Goal: Information Seeking & Learning: Check status

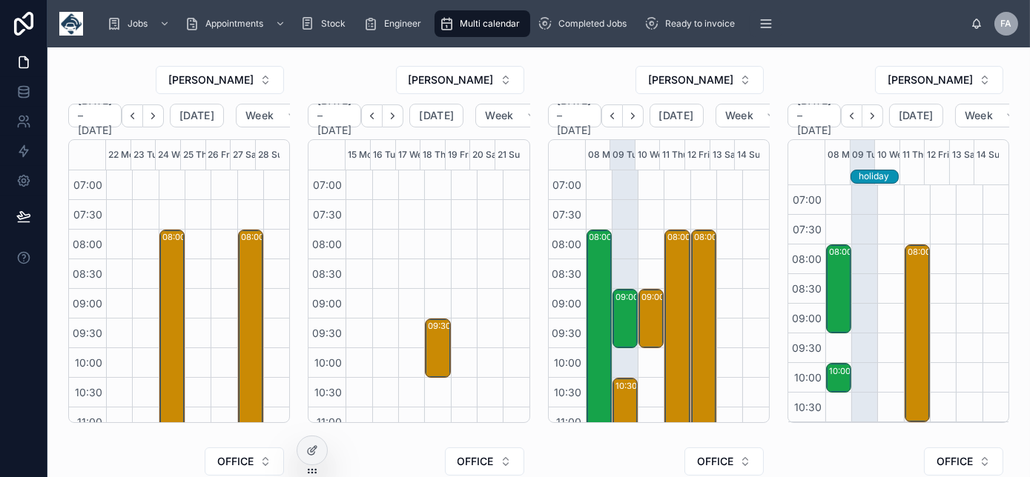
scroll to position [415, 0]
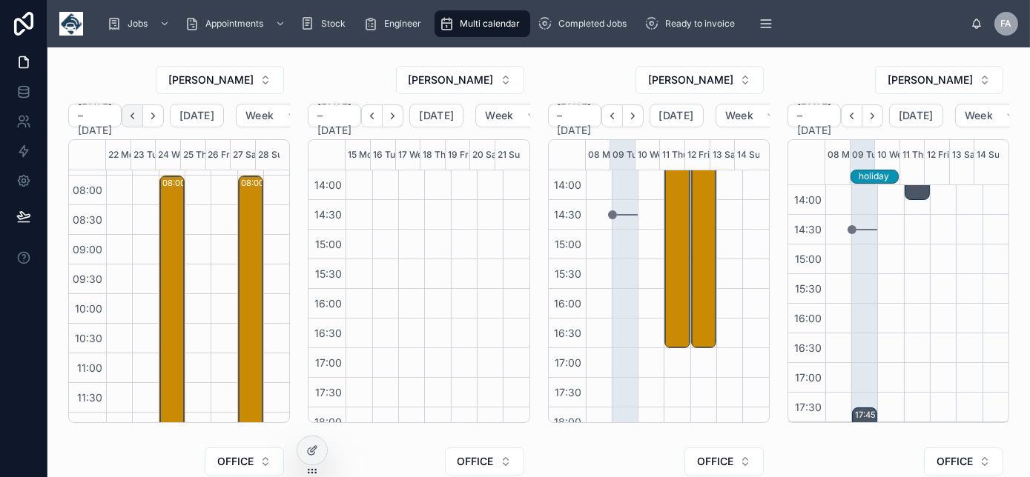
click at [134, 113] on icon "Back" at bounding box center [132, 116] width 3 height 6
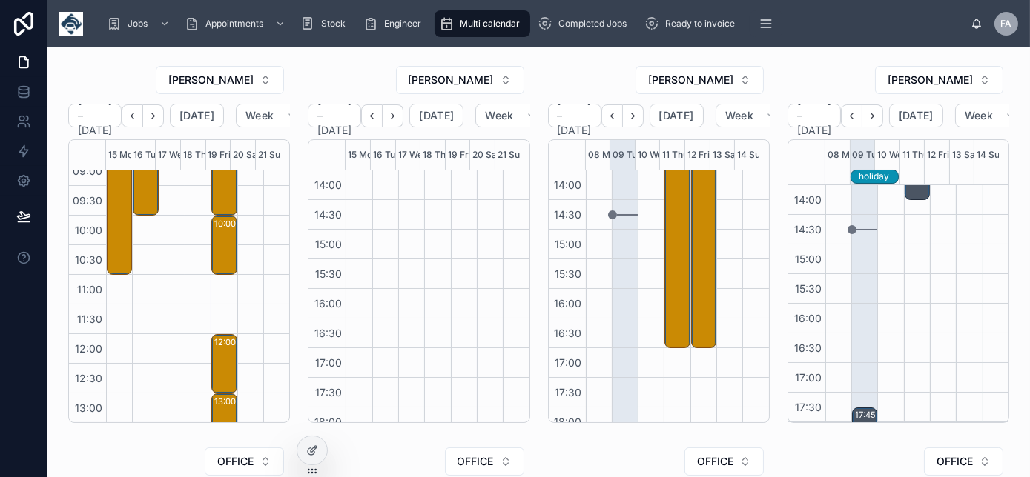
scroll to position [324, 0]
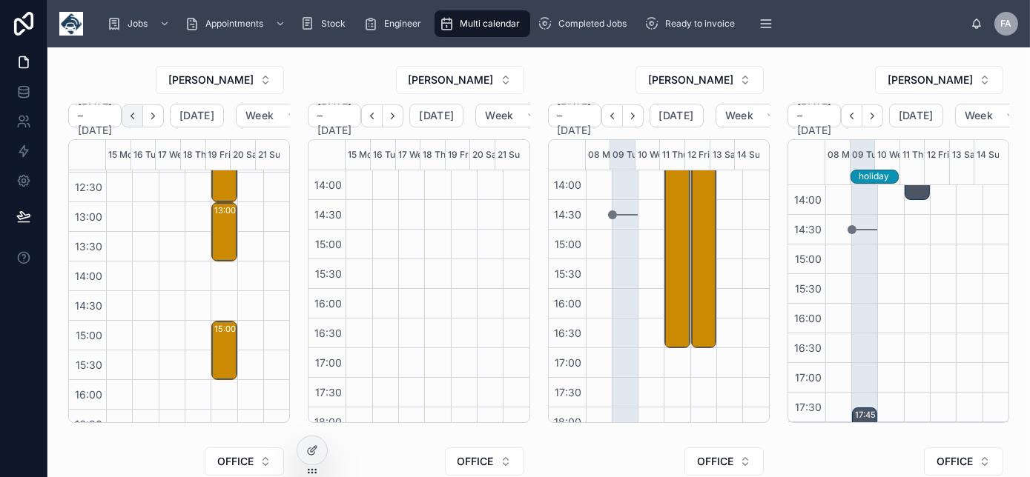
click at [138, 114] on icon "Back" at bounding box center [132, 115] width 11 height 11
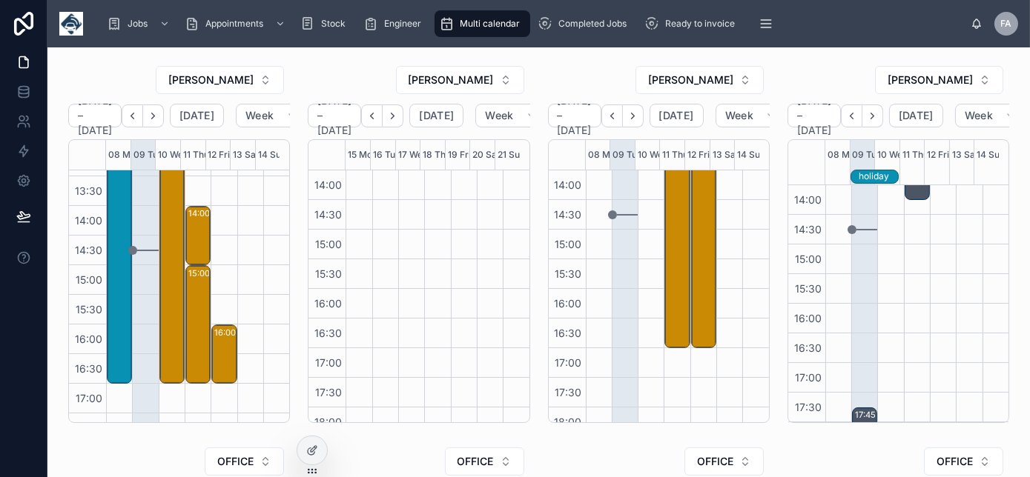
scroll to position [458, 0]
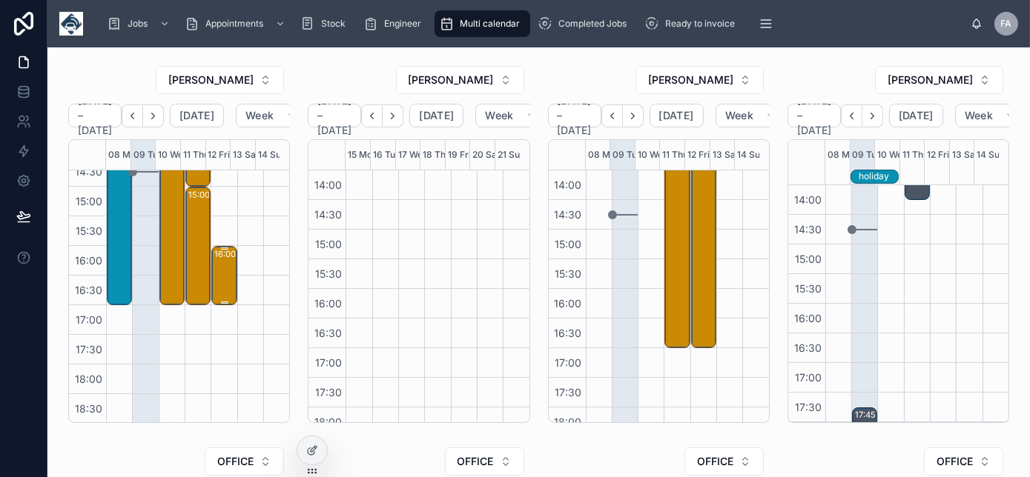
click at [217, 292] on div "16:00 – 17:00 *** 4pm attendance *** City Electrical Factors Ltd - 1X Repair - …" at bounding box center [224, 276] width 21 height 56
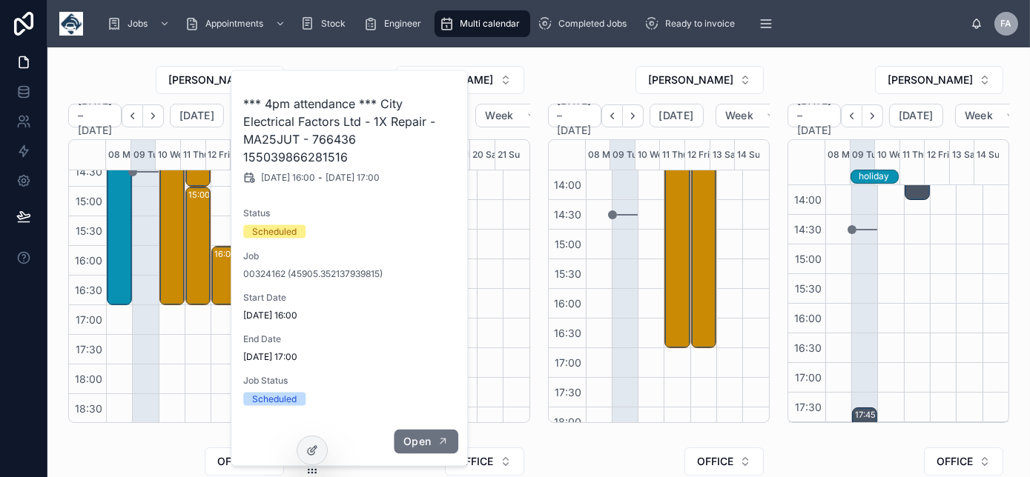
click at [428, 439] on span "Open" at bounding box center [416, 441] width 27 height 13
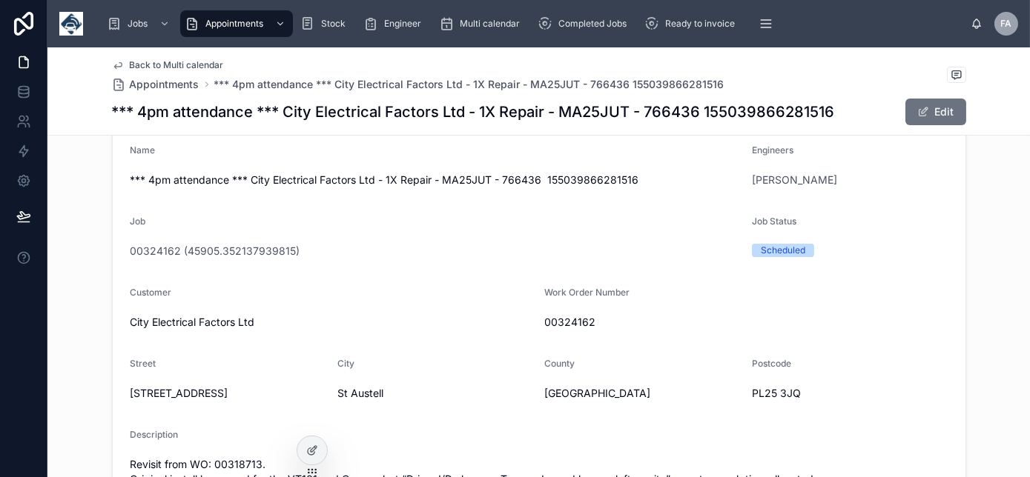
scroll to position [269, 0]
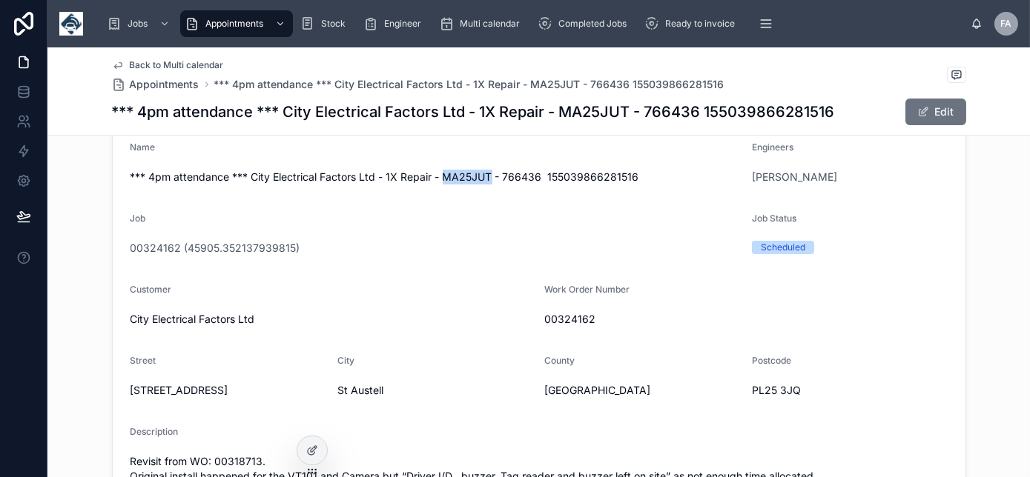
drag, startPoint x: 485, startPoint y: 172, endPoint x: 438, endPoint y: 174, distance: 46.8
click at [438, 174] on span "*** 4pm attendance *** City Electrical Factors Ltd - 1X Repair - MA25JUT - 7664…" at bounding box center [435, 177] width 610 height 15
copy span "MA25JUT"
click at [484, 207] on form "Start Date 12/09/2025 16:00 End Date 12/09/2025 17:00 Name *** 4pm attendance *…" at bounding box center [539, 425] width 852 height 744
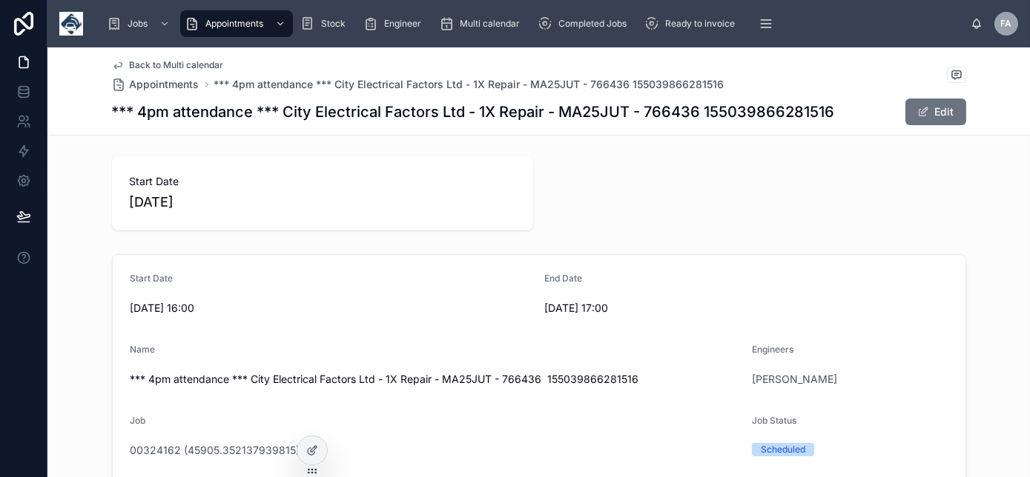
scroll to position [0, 0]
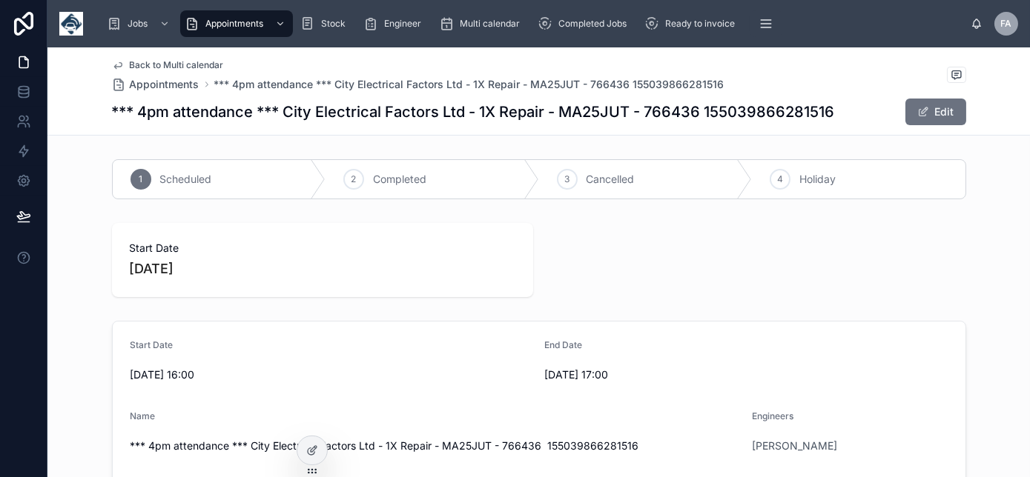
click at [151, 65] on span "Back to Multi calendar" at bounding box center [177, 65] width 94 height 12
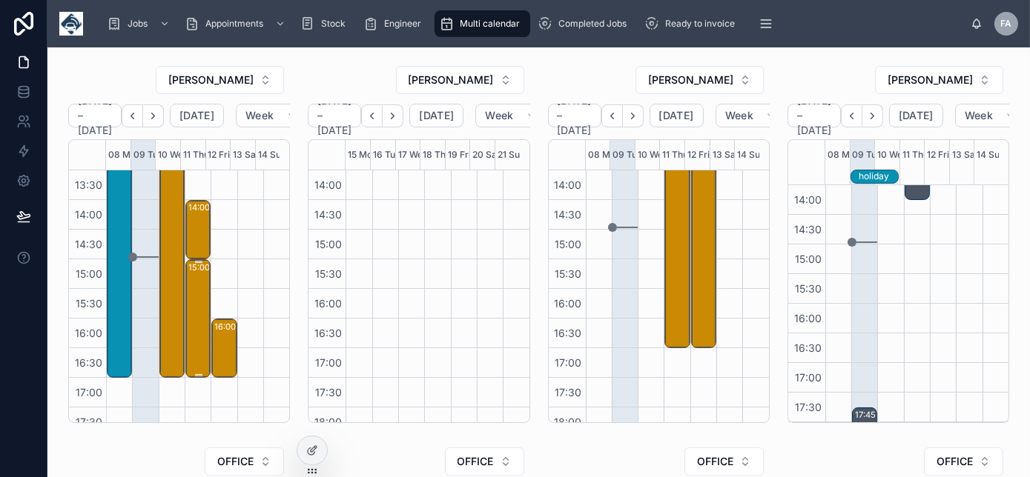
scroll to position [415, 0]
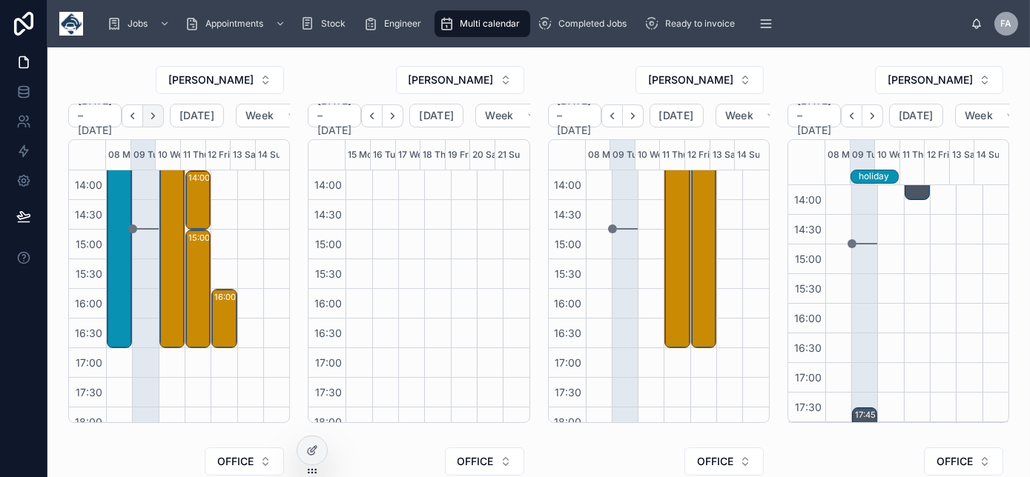
click at [159, 117] on icon "Next" at bounding box center [153, 115] width 11 height 11
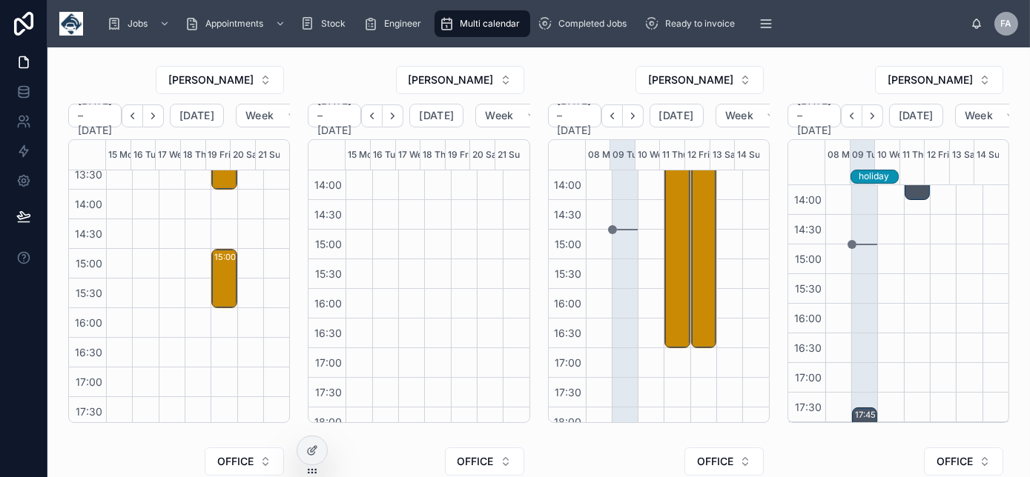
scroll to position [415, 0]
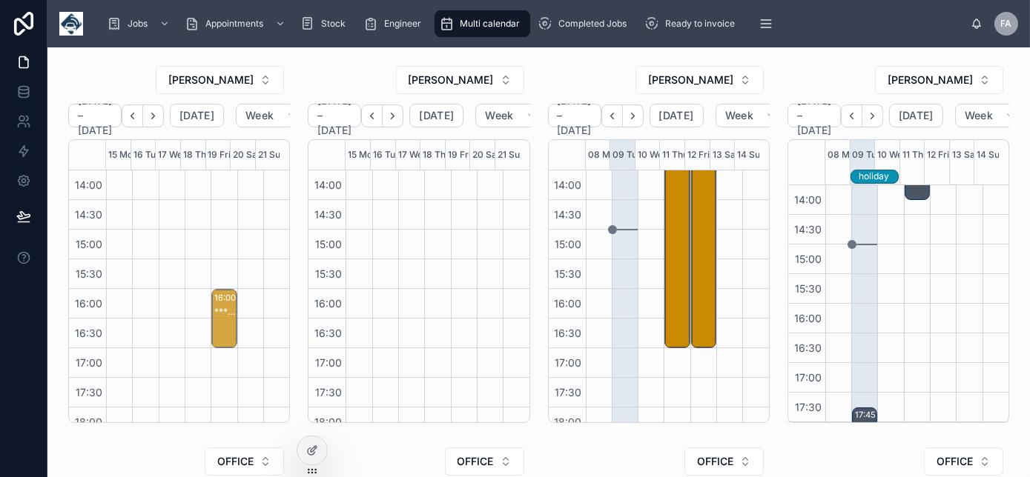
drag, startPoint x: 216, startPoint y: 261, endPoint x: 217, endPoint y: 321, distance: 60.0
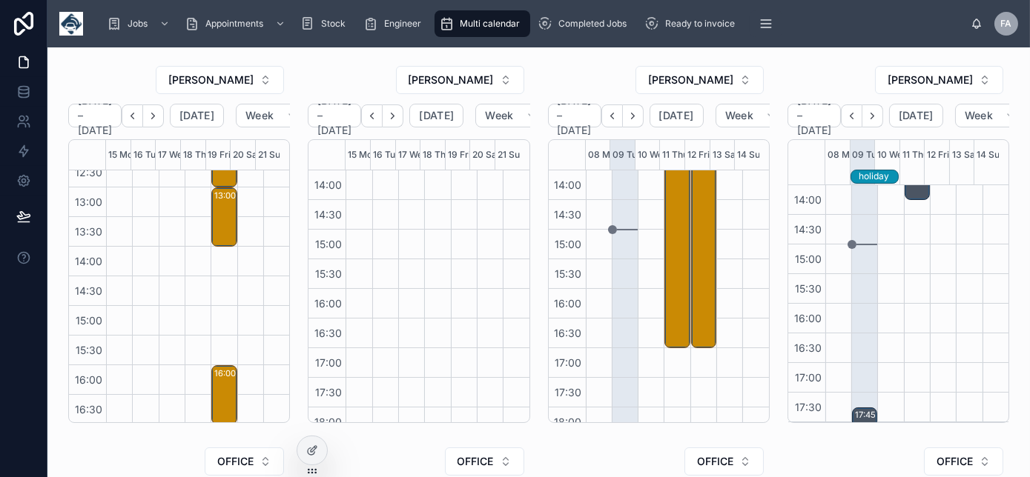
scroll to position [348, 0]
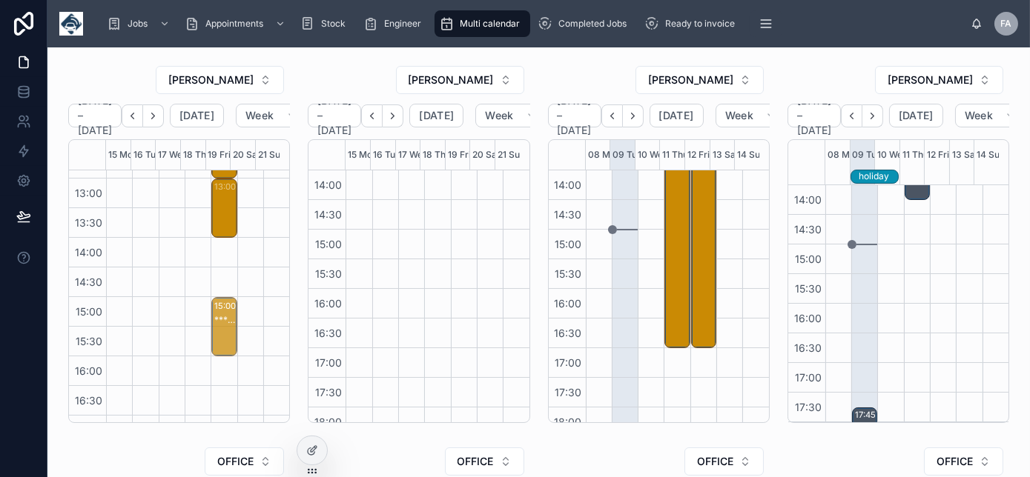
drag, startPoint x: 216, startPoint y: 374, endPoint x: 221, endPoint y: 326, distance: 48.4
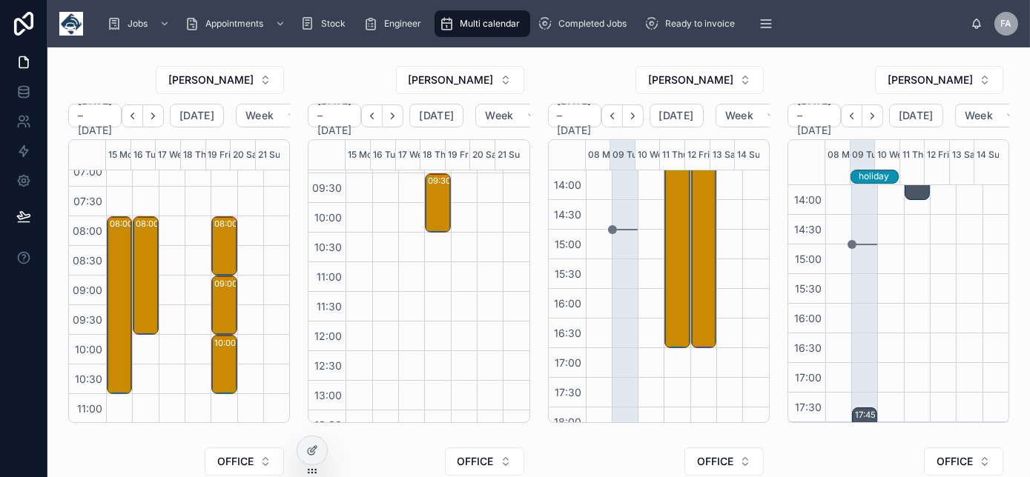
scroll to position [0, 0]
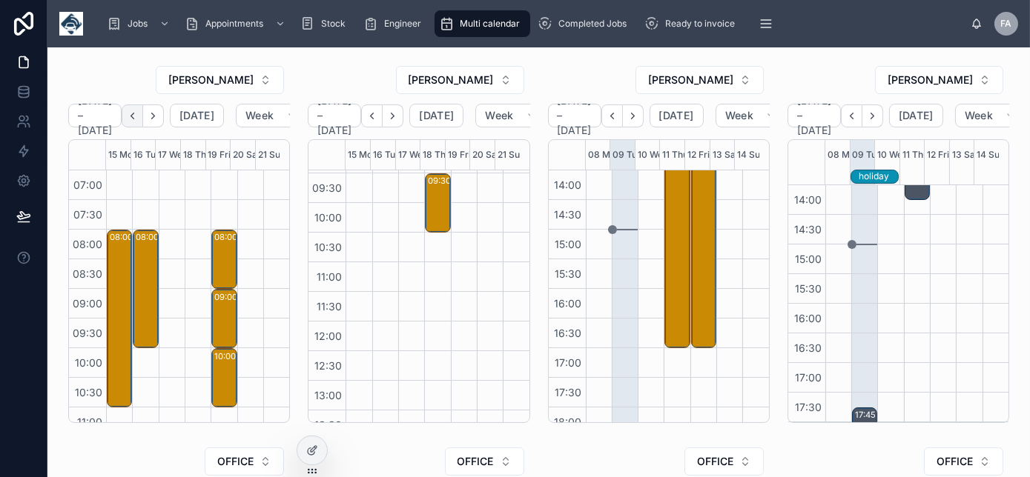
click at [143, 108] on button "Back" at bounding box center [132, 116] width 21 height 23
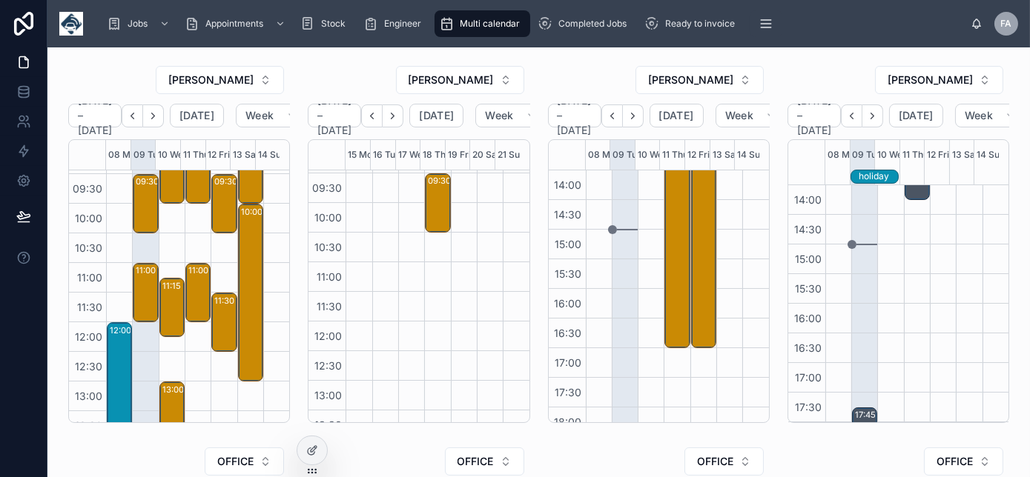
scroll to position [54, 0]
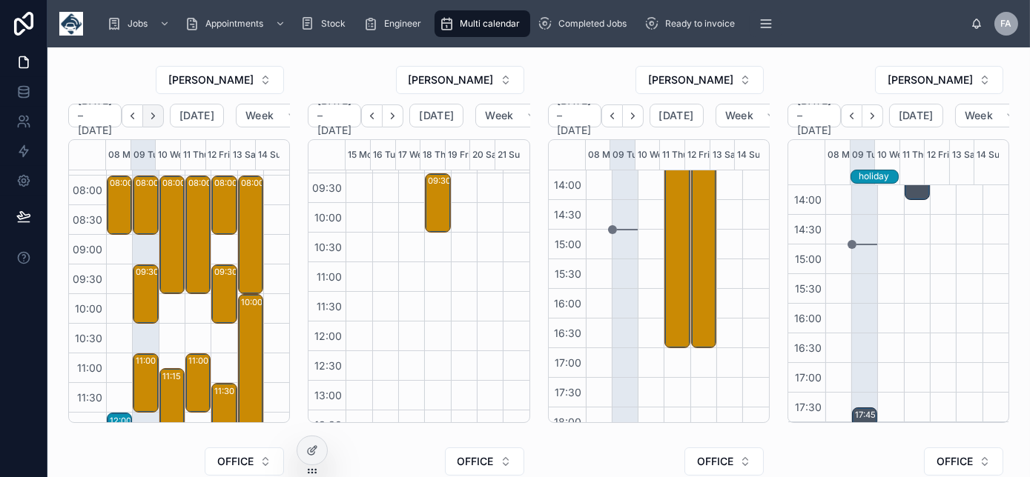
click at [159, 116] on icon "Next" at bounding box center [153, 115] width 11 height 11
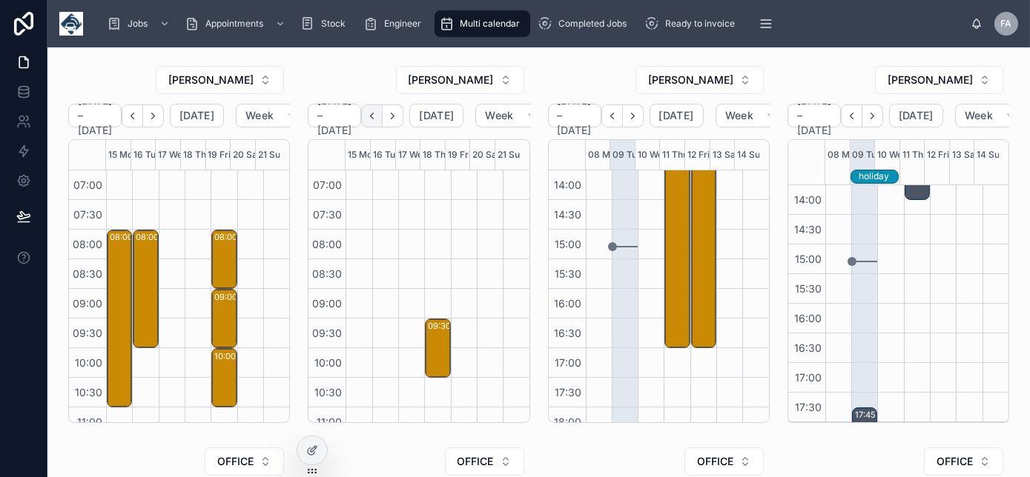
click at [377, 114] on icon "Back" at bounding box center [371, 115] width 11 height 11
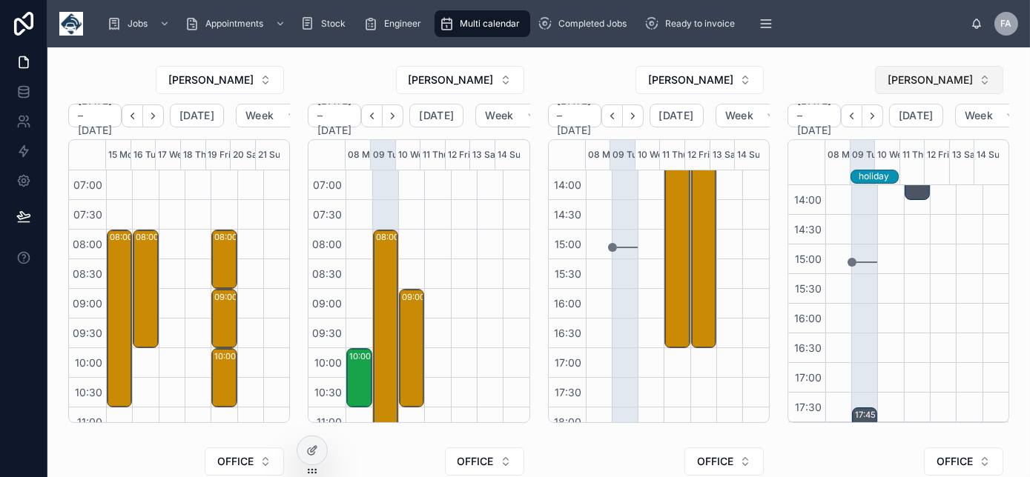
click at [895, 79] on span "SAM CAMPBELL" at bounding box center [929, 80] width 85 height 15
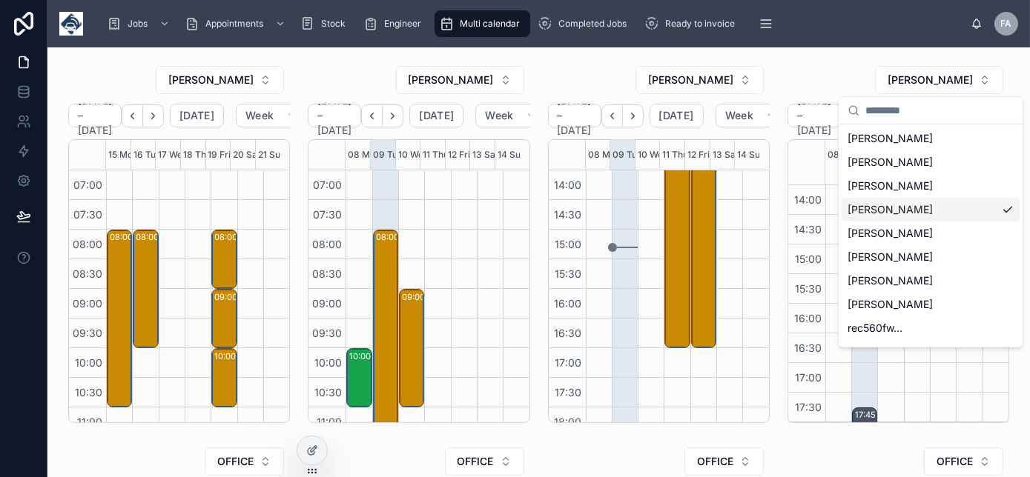
scroll to position [423, 0]
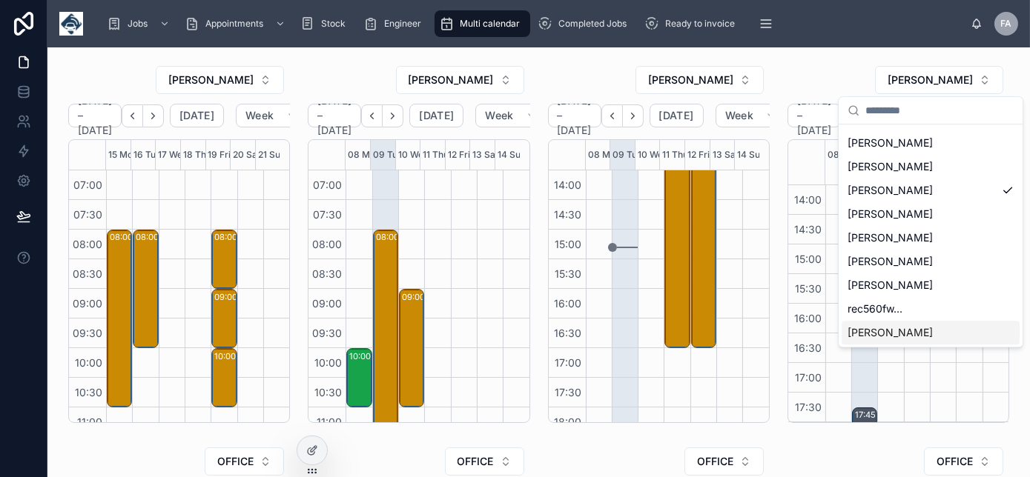
click at [916, 329] on span "TREVOR BARRON" at bounding box center [889, 332] width 85 height 15
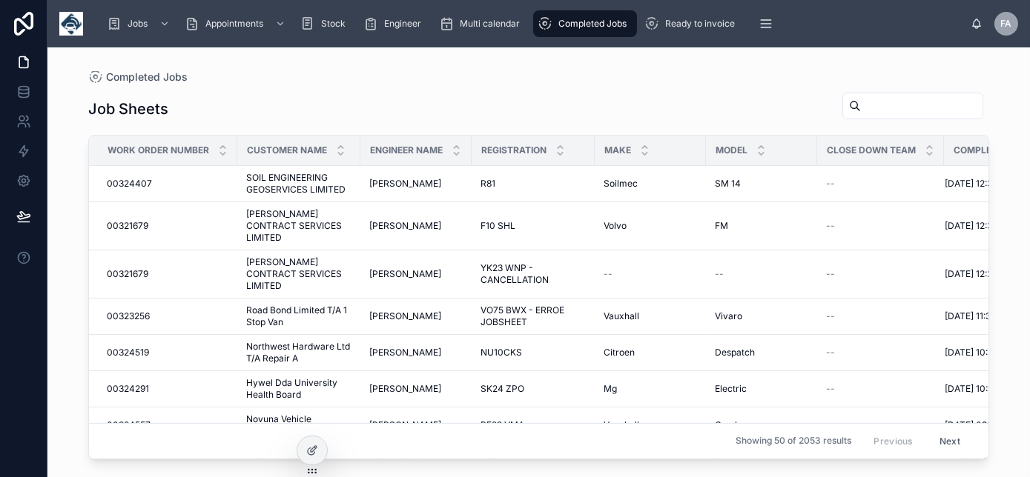
click at [889, 108] on input "text" at bounding box center [922, 106] width 122 height 21
paste input "*******"
type input "*******"
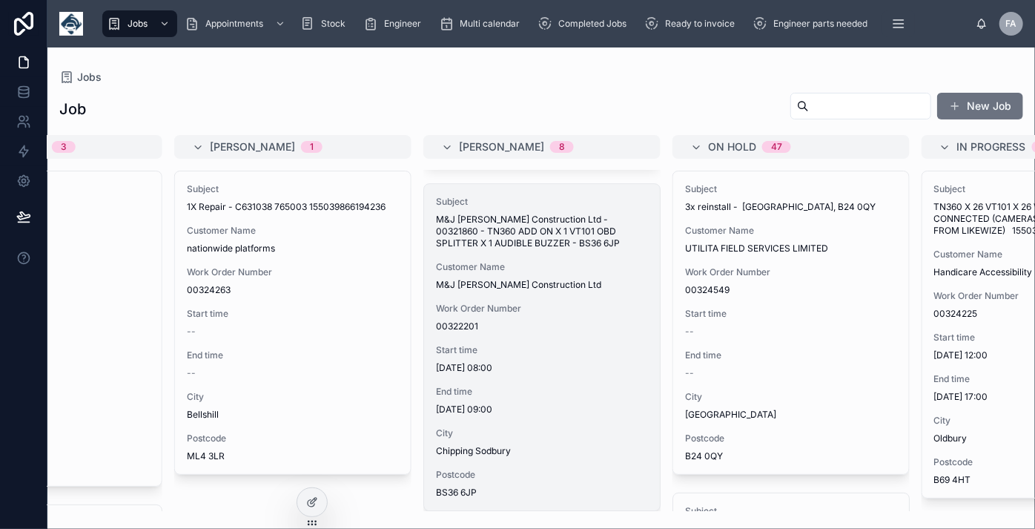
scroll to position [2365, 0]
